Goal: Communication & Community: Answer question/provide support

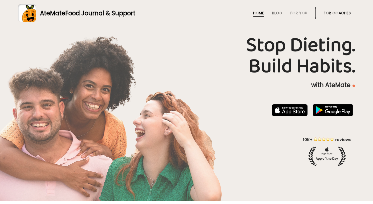
click at [332, 15] on link "For Coaches" at bounding box center [337, 13] width 27 height 4
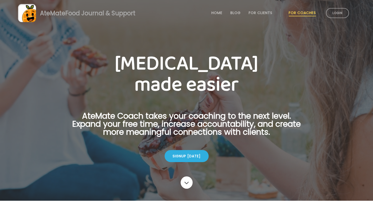
click at [332, 15] on link "Login" at bounding box center [337, 13] width 23 height 10
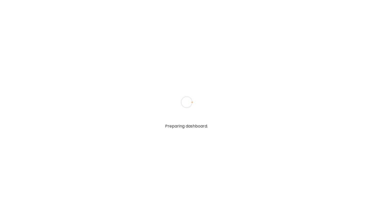
type textarea "**********"
type input "**********"
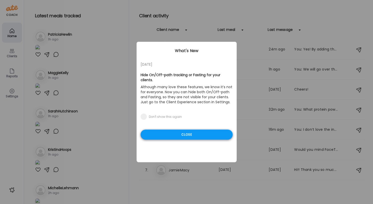
click at [191, 134] on div "Close" at bounding box center [187, 134] width 92 height 10
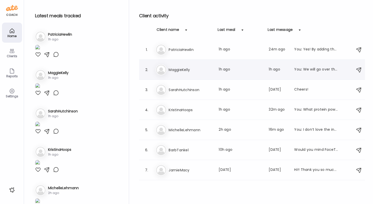
click at [190, 73] on div "Ma MaggieKelly Last meal: 1h ago Last message: 1h ago You: We will go over them…" at bounding box center [253, 69] width 195 height 11
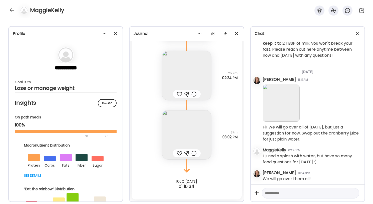
scroll to position [69, 0]
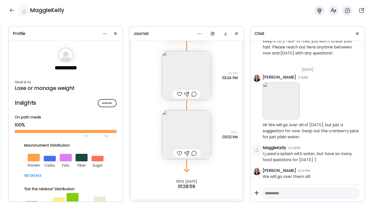
click at [188, 75] on img at bounding box center [186, 75] width 49 height 49
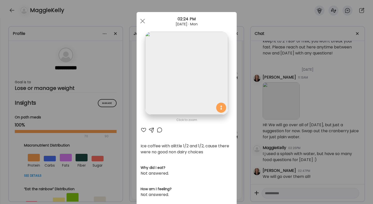
click at [151, 130] on div at bounding box center [152, 130] width 6 height 6
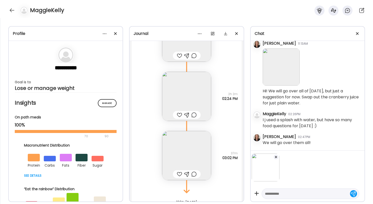
scroll to position [161, 0]
click at [188, 113] on div at bounding box center [186, 113] width 5 height 6
click at [274, 193] on textarea at bounding box center [306, 193] width 82 height 6
type textarea "**********"
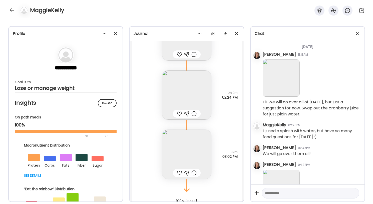
scroll to position [127, 0]
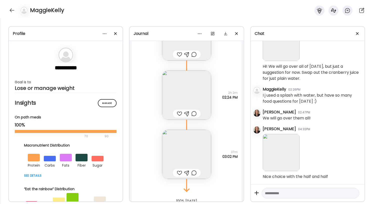
click at [192, 161] on img at bounding box center [186, 153] width 49 height 49
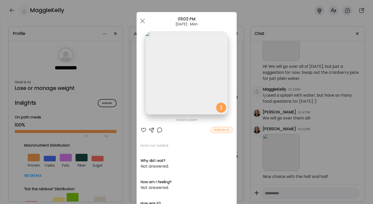
click at [145, 130] on div at bounding box center [144, 130] width 6 height 6
click at [141, 22] on div at bounding box center [143, 21] width 10 height 10
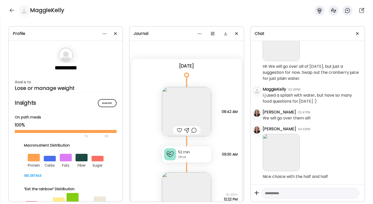
scroll to position [0, 0]
click at [12, 9] on div at bounding box center [12, 10] width 8 height 8
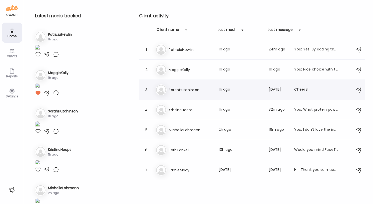
click at [183, 92] on h3 "SarahHutchinson" at bounding box center [191, 90] width 44 height 6
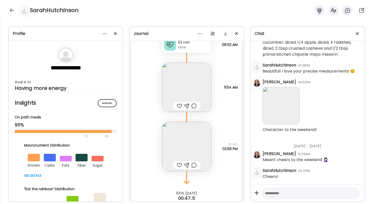
scroll to position [14834, 0]
click at [179, 162] on div at bounding box center [179, 165] width 5 height 6
click at [11, 10] on div at bounding box center [12, 10] width 8 height 8
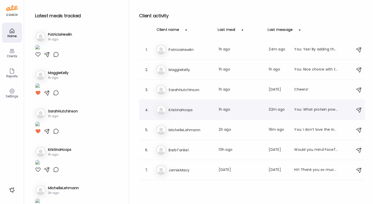
click at [192, 112] on h3 "KristinaHoops" at bounding box center [191, 110] width 44 height 6
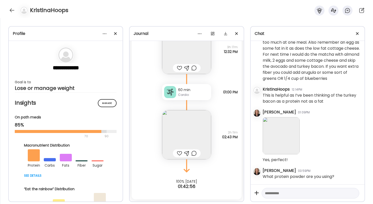
scroll to position [469, 0]
click at [192, 136] on img at bounding box center [186, 134] width 49 height 49
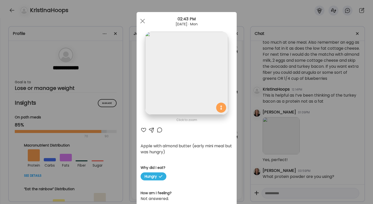
click at [192, 136] on div "Click to zoom AteMate AI Apple with almond butter (early mini meal but was hung…" at bounding box center [187, 111] width 100 height 199
click at [145, 129] on div at bounding box center [144, 130] width 6 height 6
click at [143, 21] on span at bounding box center [142, 21] width 5 height 5
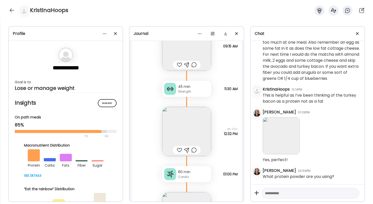
scroll to position [1045, 0]
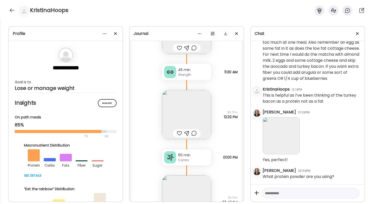
click at [190, 116] on img at bounding box center [186, 114] width 49 height 49
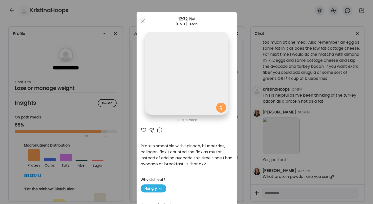
click at [190, 114] on img at bounding box center [186, 73] width 83 height 83
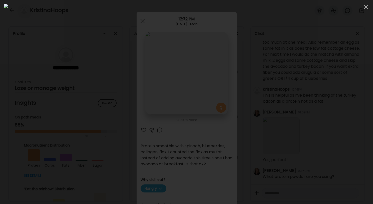
click at [306, 73] on div at bounding box center [186, 102] width 365 height 196
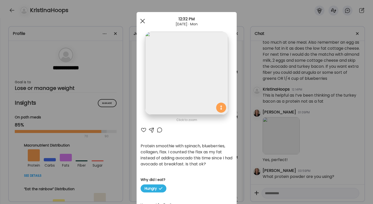
click at [141, 22] on div at bounding box center [143, 21] width 10 height 10
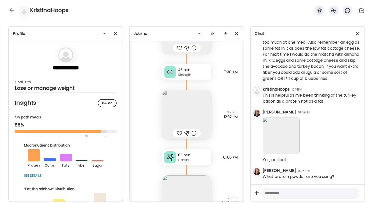
scroll to position [1007, 0]
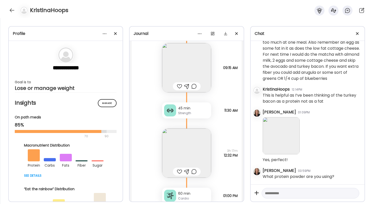
click at [189, 74] on img at bounding box center [186, 67] width 49 height 49
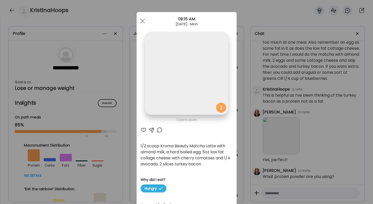
click at [189, 74] on img at bounding box center [186, 73] width 83 height 83
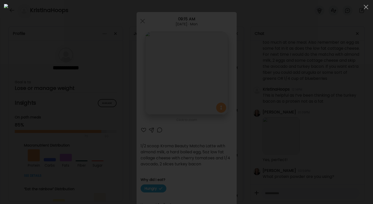
click at [190, 71] on img at bounding box center [186, 102] width 365 height 196
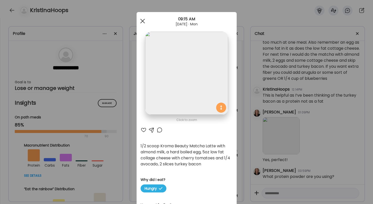
click at [141, 21] on div at bounding box center [143, 21] width 10 height 10
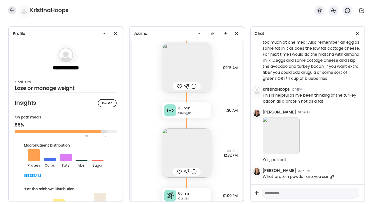
click at [11, 10] on div at bounding box center [12, 10] width 8 height 8
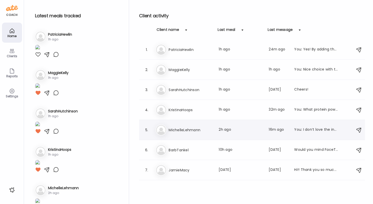
click at [192, 131] on h3 "MichelleLehmann" at bounding box center [191, 130] width 44 height 6
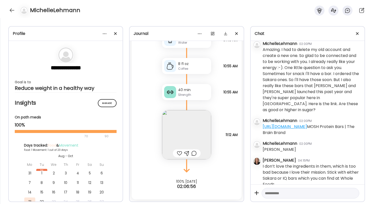
scroll to position [50, 0]
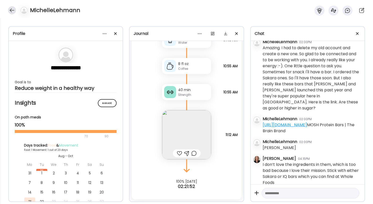
click at [12, 9] on div at bounding box center [12, 10] width 8 height 8
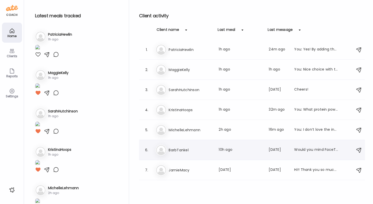
click at [188, 143] on div "6. Ba BarbTankel Last meal: 10h ago Last message: 3d ago Would you mind FaceTim…" at bounding box center [252, 150] width 226 height 20
click at [200, 148] on h3 "BarbTankel" at bounding box center [191, 150] width 44 height 6
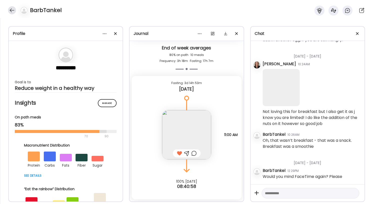
scroll to position [7009, 0]
click at [14, 8] on div at bounding box center [12, 10] width 8 height 8
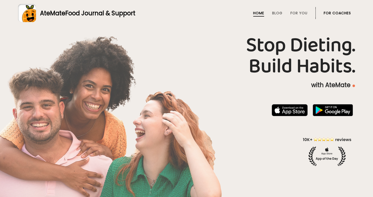
click at [327, 13] on link "For Coaches" at bounding box center [337, 13] width 27 height 4
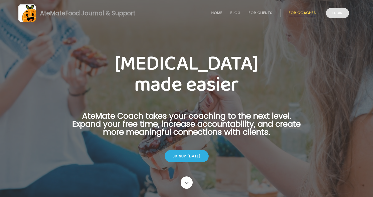
click at [335, 13] on link "Login" at bounding box center [337, 13] width 23 height 10
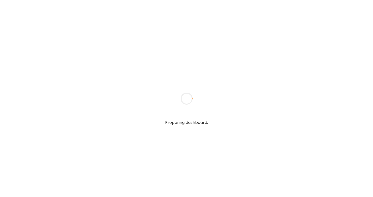
type textarea "**********"
type input "**********"
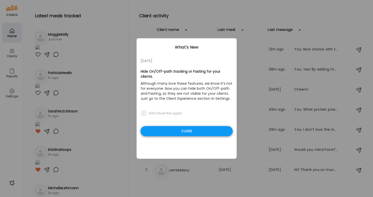
click at [164, 130] on div "Close" at bounding box center [187, 131] width 92 height 10
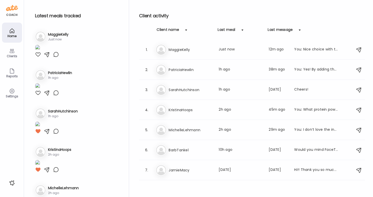
click at [40, 51] on img at bounding box center [37, 48] width 5 height 7
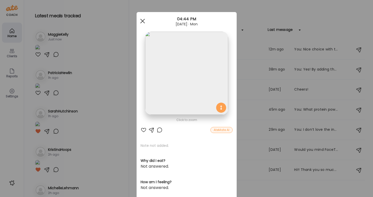
click at [141, 21] on div at bounding box center [143, 21] width 10 height 10
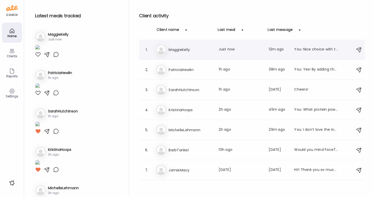
click at [191, 50] on h3 "MaggieKelly" at bounding box center [191, 50] width 44 height 6
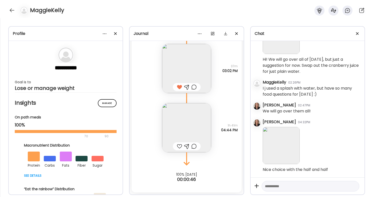
scroll to position [246, 0]
